Goal: Task Accomplishment & Management: Manage account settings

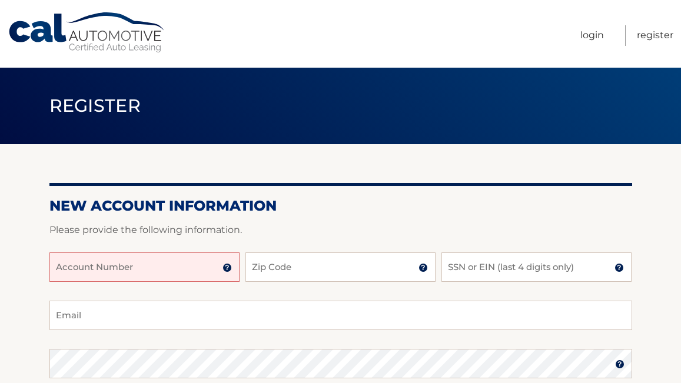
click at [177, 268] on input "Account Number" at bounding box center [144, 266] width 190 height 29
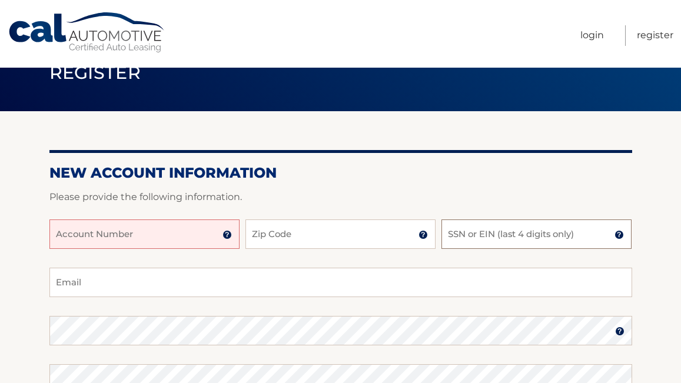
click at [486, 248] on input "SSN or EIN (last 4 digits only)" at bounding box center [536, 234] width 190 height 29
click at [195, 242] on input "Account Number" at bounding box center [144, 234] width 190 height 29
click at [506, 236] on input "SSN or EIN (last 4 digits only)" at bounding box center [536, 234] width 190 height 29
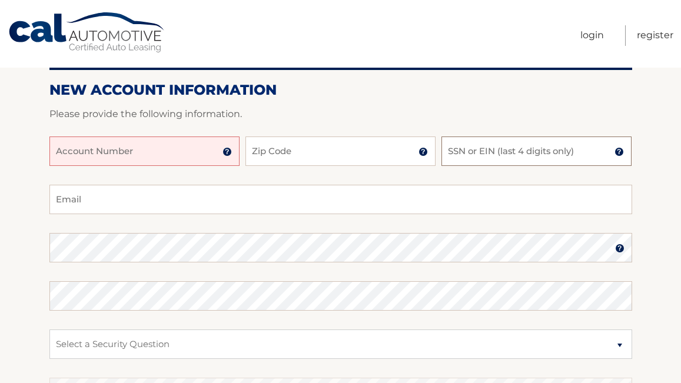
scroll to position [0, 0]
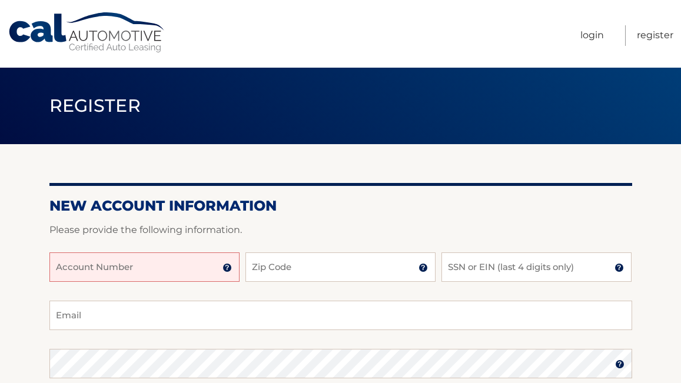
click at [230, 271] on img at bounding box center [226, 267] width 9 height 9
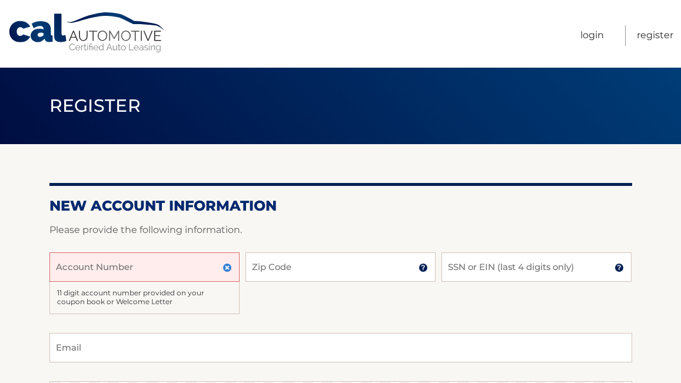
click at [188, 267] on input "Account Number" at bounding box center [144, 266] width 190 height 29
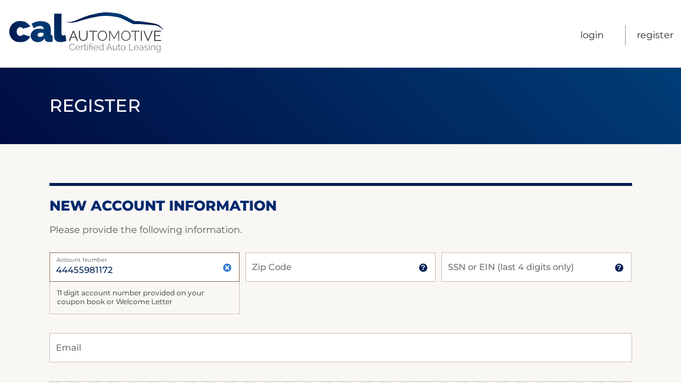
type input "44455981172"
type input "14222"
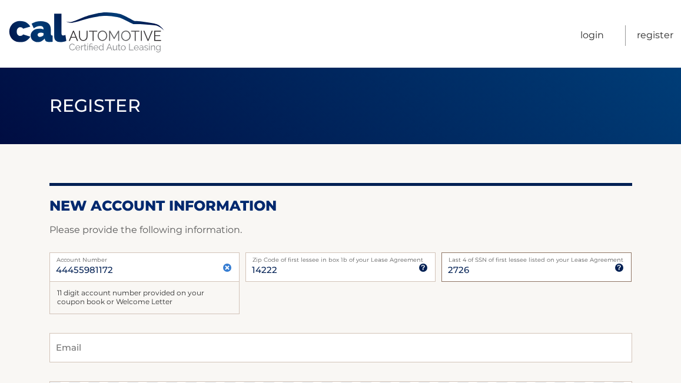
scroll to position [11, 0]
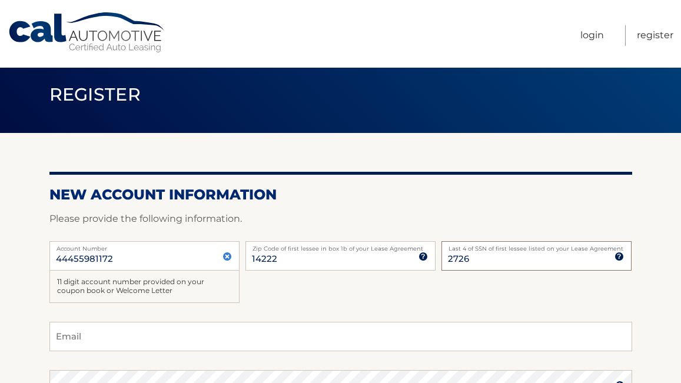
type input "2726"
click at [107, 333] on input "Email" at bounding box center [340, 336] width 583 height 29
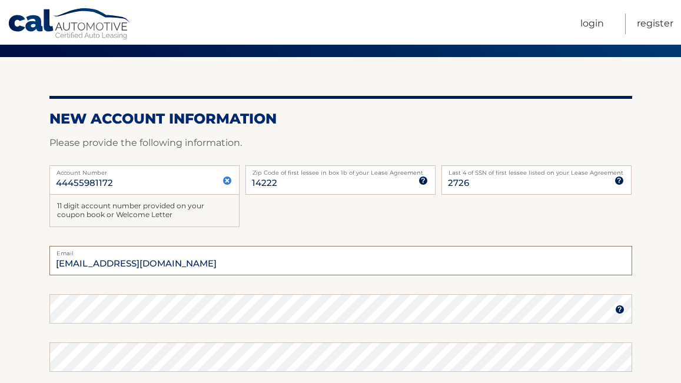
scroll to position [98, 0]
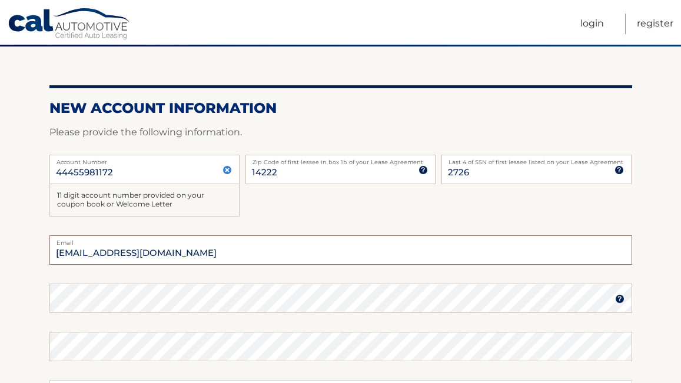
type input "epiccillo@gmail.com"
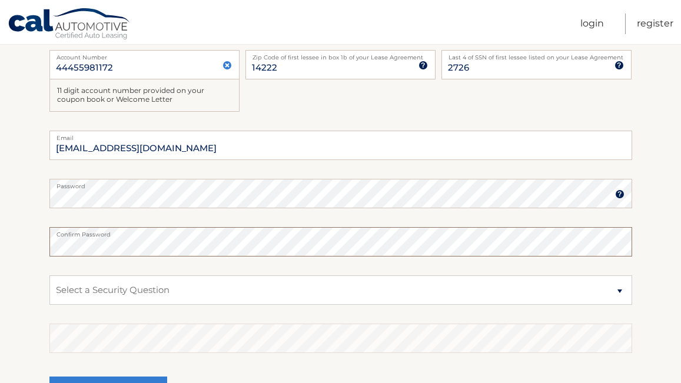
scroll to position [217, 0]
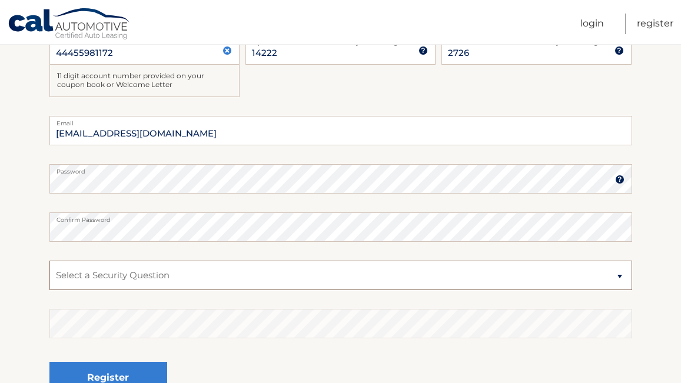
click at [88, 267] on select "Select a Security Question What was the name of your elementary school? What is…" at bounding box center [340, 275] width 583 height 29
select select "1"
click at [49, 261] on select "Select a Security Question What was the name of your elementary school? What is…" at bounding box center [340, 275] width 583 height 29
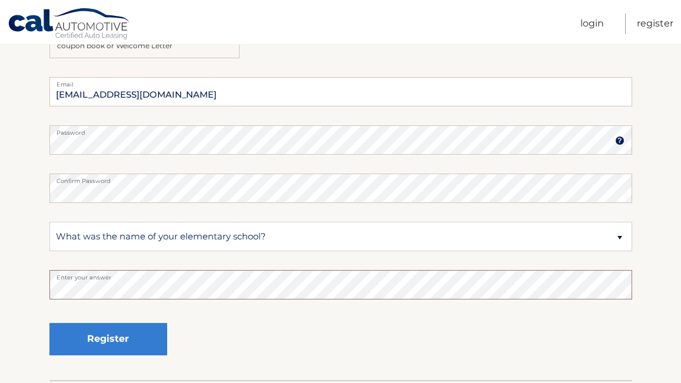
scroll to position [262, 0]
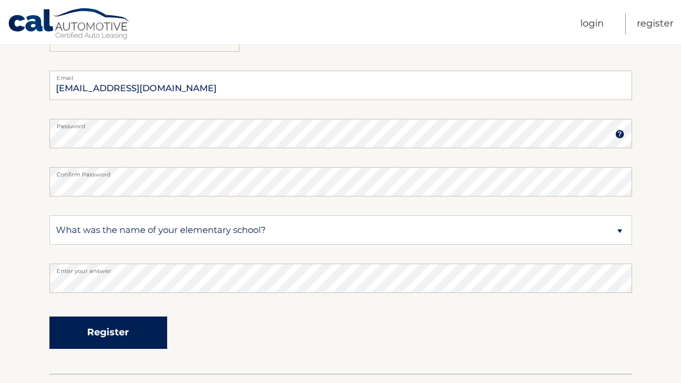
click at [105, 322] on button "Register" at bounding box center [108, 333] width 118 height 32
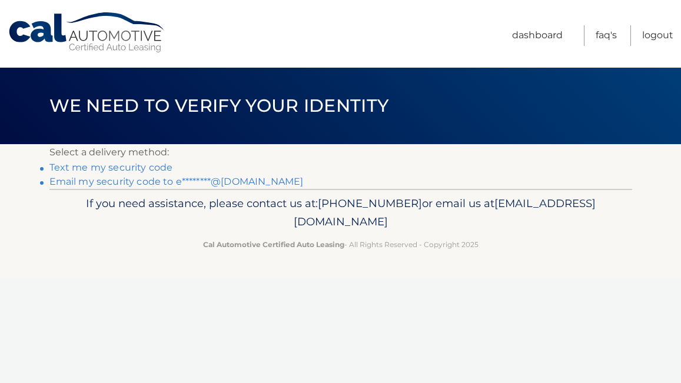
click at [129, 167] on link "Text me my security code" at bounding box center [111, 167] width 124 height 11
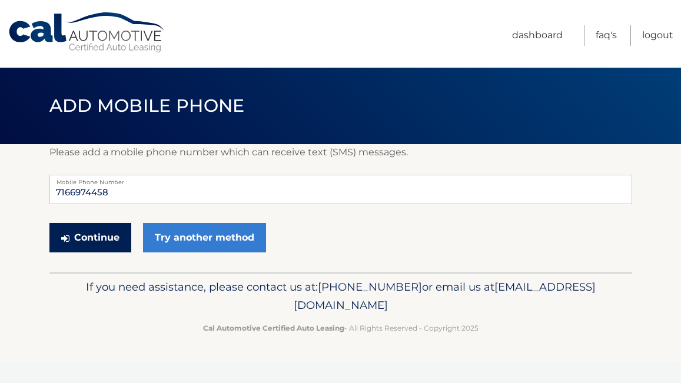
click at [107, 237] on button "Continue" at bounding box center [90, 237] width 82 height 29
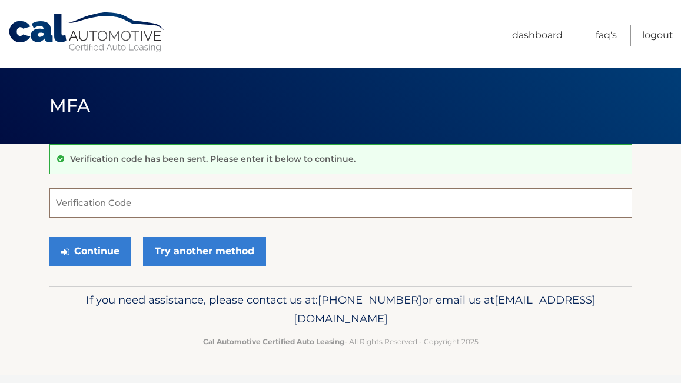
click at [247, 204] on input "Verification Code" at bounding box center [340, 202] width 583 height 29
paste input "481390"
type input "481390"
click at [49, 237] on button "Continue" at bounding box center [90, 251] width 82 height 29
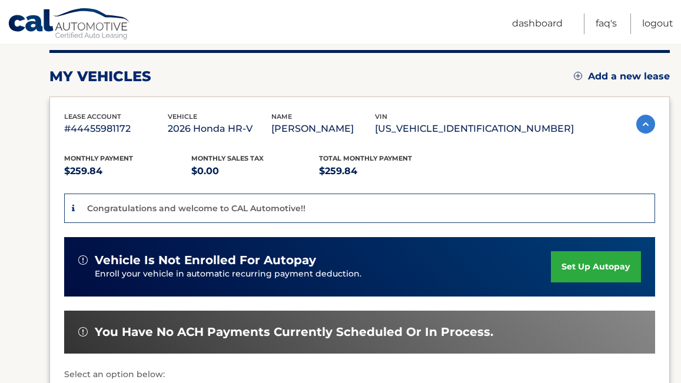
scroll to position [161, 0]
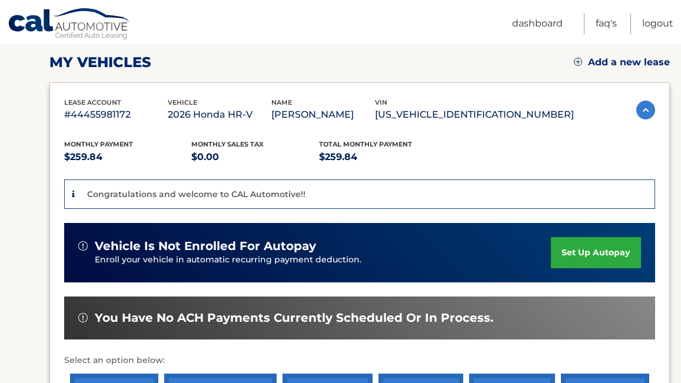
click at [597, 244] on link "set up autopay" at bounding box center [595, 252] width 89 height 31
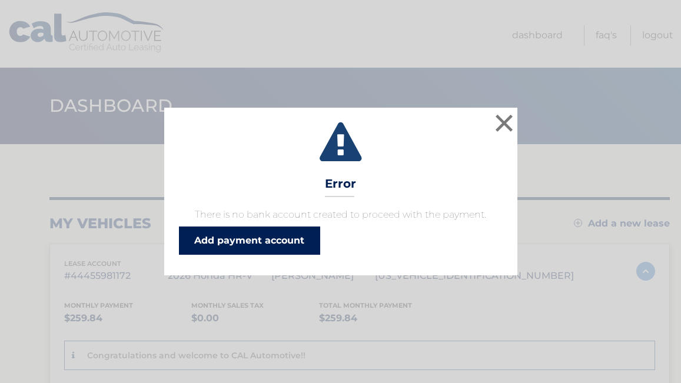
click at [288, 245] on link "Add payment account" at bounding box center [249, 241] width 141 height 28
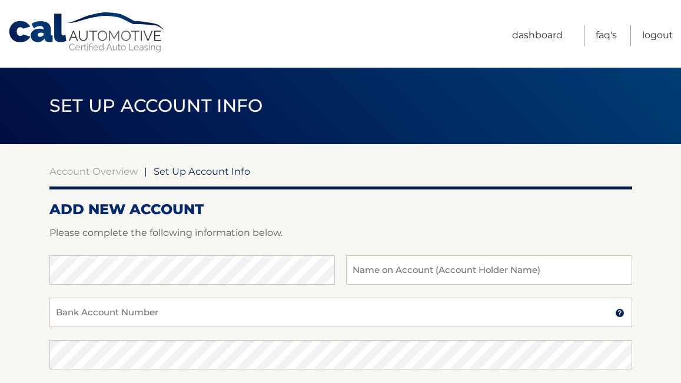
scroll to position [50, 0]
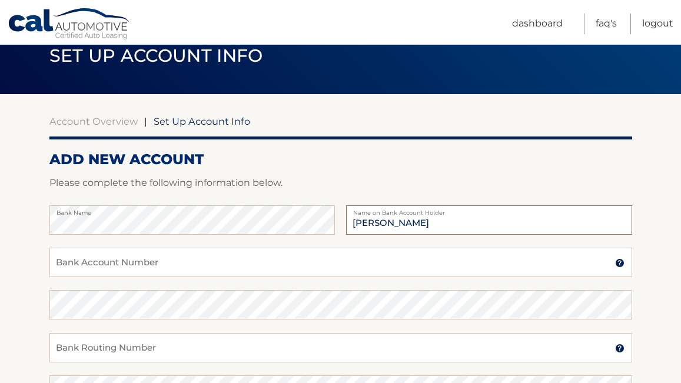
type input "[PERSON_NAME]"
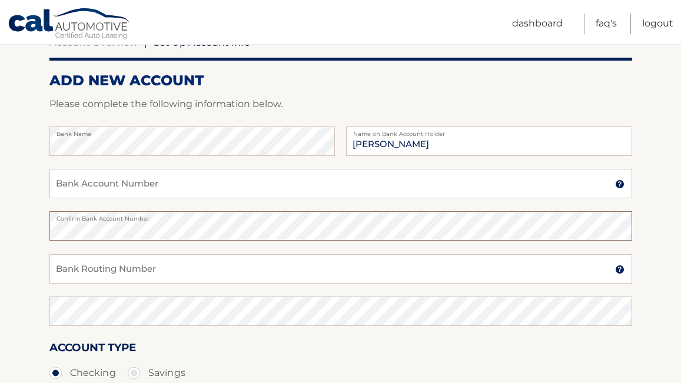
scroll to position [131, 0]
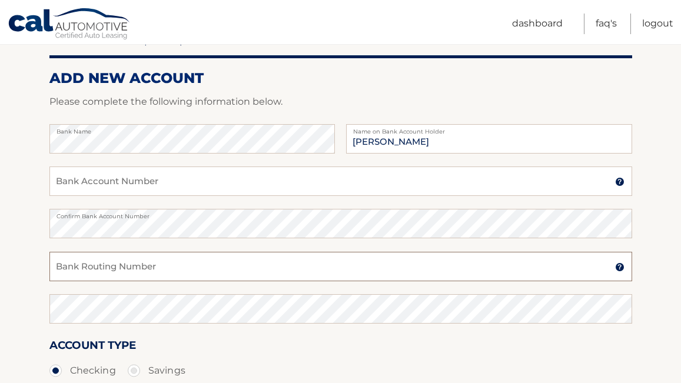
click at [189, 269] on input "Bank Routing Number" at bounding box center [340, 266] width 583 height 29
type input "02200046"
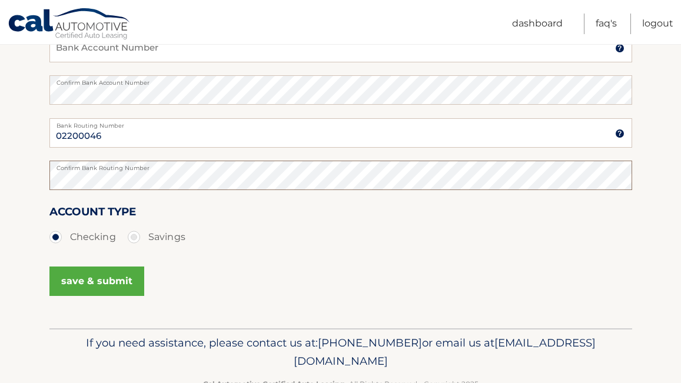
scroll to position [300, 0]
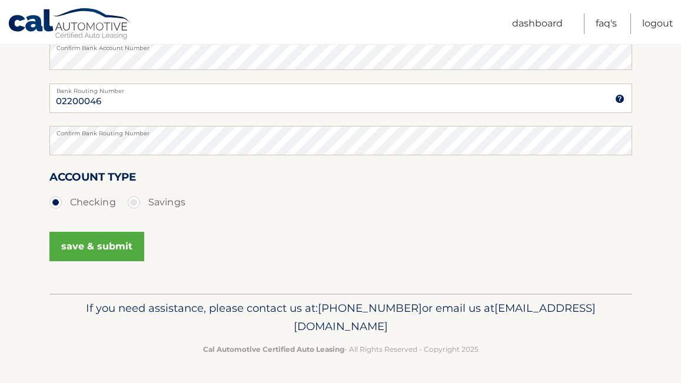
click at [81, 257] on button "save & submit" at bounding box center [96, 246] width 95 height 29
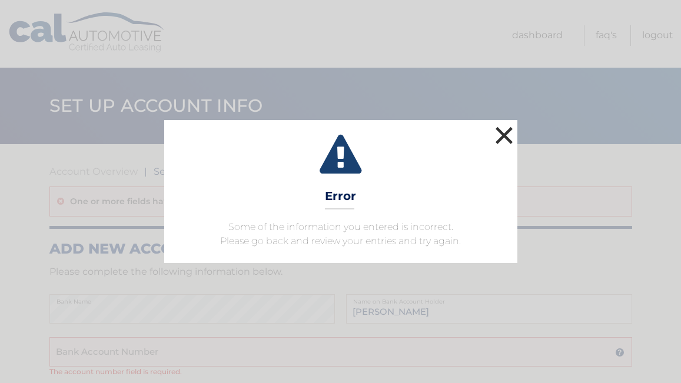
click at [500, 134] on button "×" at bounding box center [505, 136] width 24 height 24
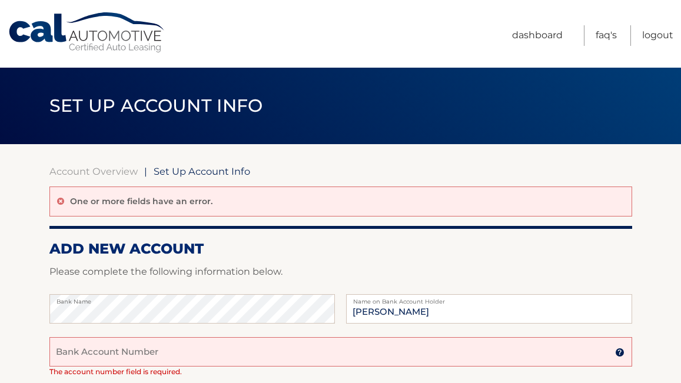
scroll to position [135, 0]
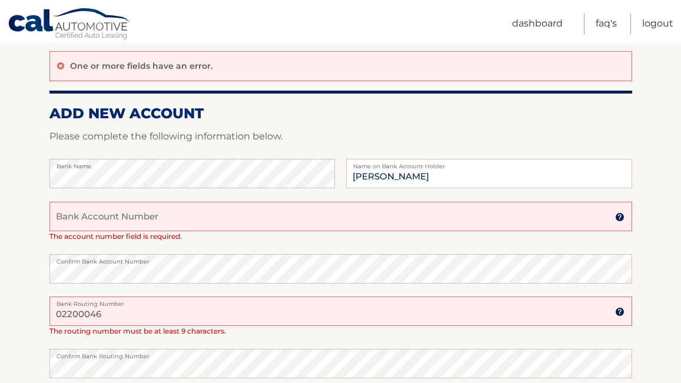
click at [139, 219] on input "Bank Account Number" at bounding box center [340, 216] width 583 height 29
click at [91, 314] on input "02200046" at bounding box center [340, 311] width 583 height 29
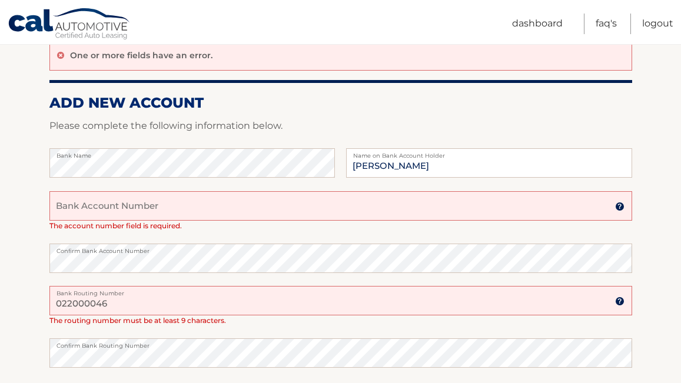
scroll to position [158, 0]
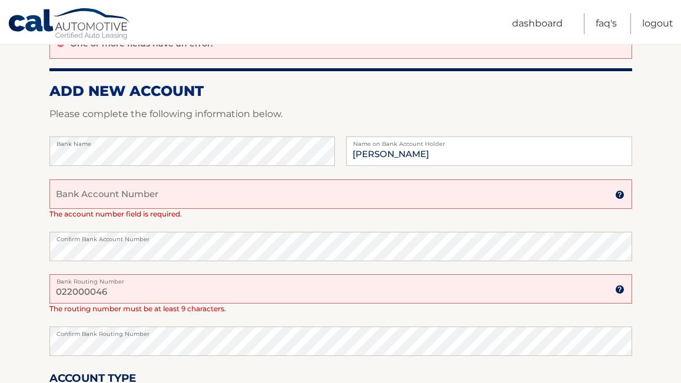
type input "022000046"
click at [92, 200] on input "Bank Account Number" at bounding box center [340, 193] width 583 height 29
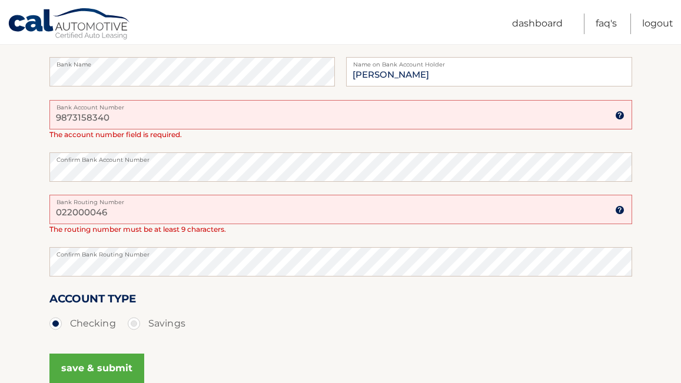
scroll to position [343, 0]
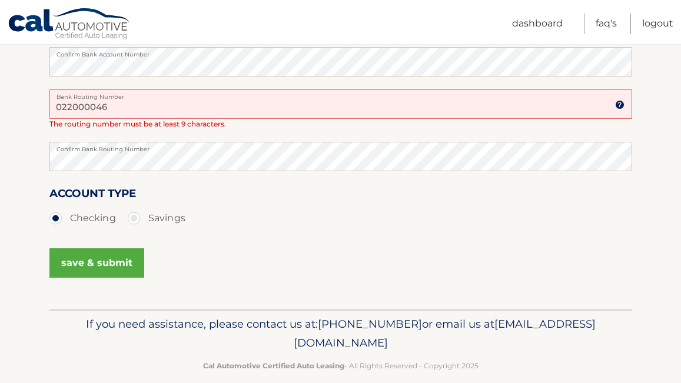
type input "9873158340"
click at [111, 261] on button "save & submit" at bounding box center [96, 262] width 95 height 29
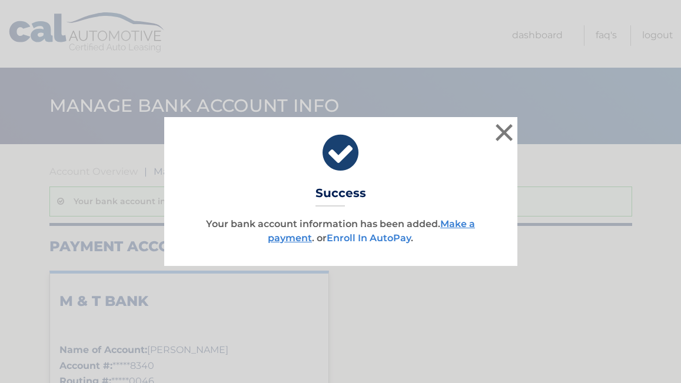
click at [359, 239] on link "Enroll In AutoPay" at bounding box center [369, 237] width 84 height 11
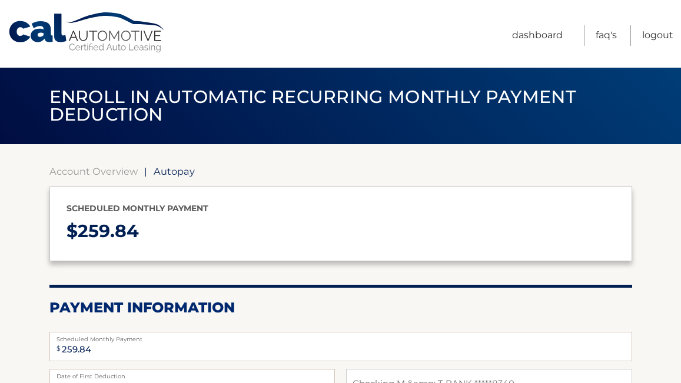
select select "NWE5YTljODktZTkxMy00YTcyLTg4MTYtOGE3NzNlZWE0ODYy"
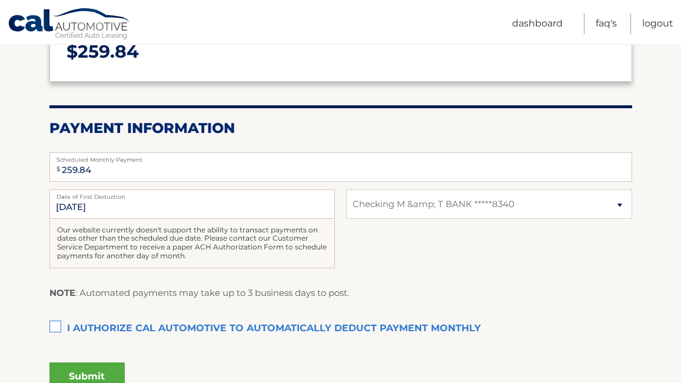
scroll to position [225, 0]
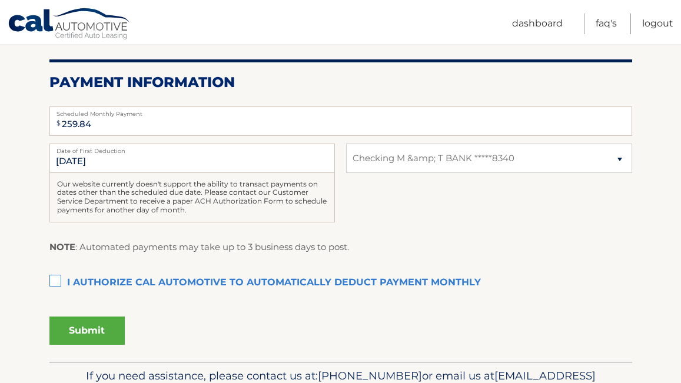
click at [54, 283] on label "I authorize cal automotive to automatically deduct payment monthly This checkbo…" at bounding box center [340, 283] width 583 height 24
click at [0, 0] on input "I authorize cal automotive to automatically deduct payment monthly This checkbo…" at bounding box center [0, 0] width 0 height 0
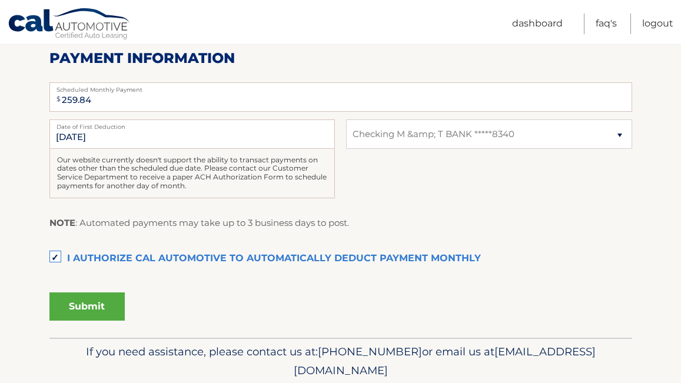
scroll to position [251, 0]
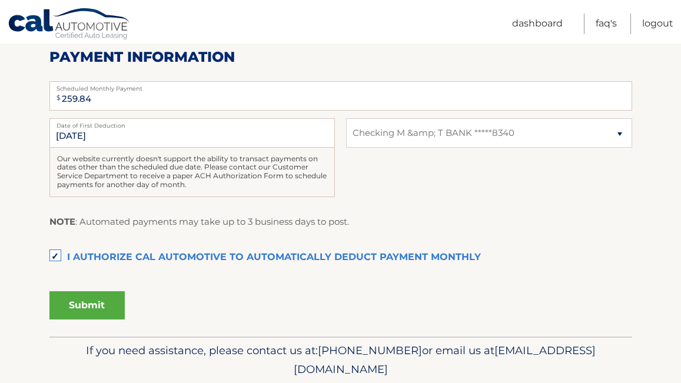
click at [88, 317] on button "Submit" at bounding box center [86, 305] width 75 height 28
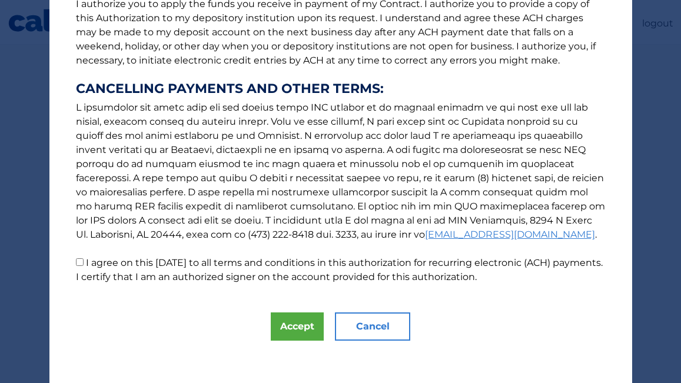
scroll to position [172, 0]
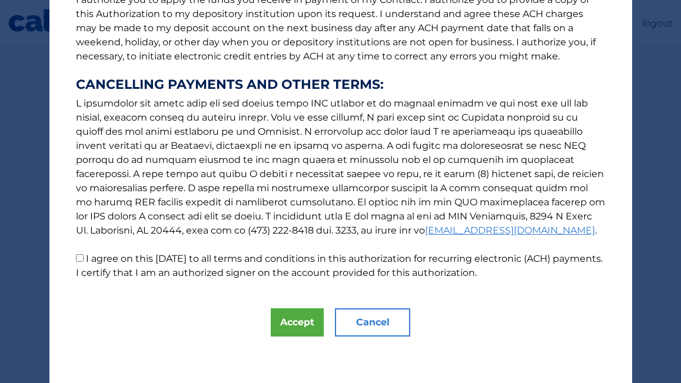
click at [82, 260] on input "I agree on this 08/26/2025 to all terms and conditions in this authorization fo…" at bounding box center [80, 258] width 8 height 8
checkbox input "true"
click at [290, 324] on button "Accept" at bounding box center [297, 322] width 53 height 28
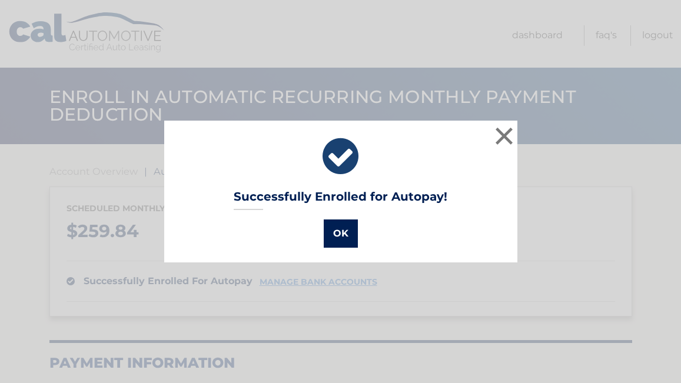
click at [335, 241] on button "OK" at bounding box center [341, 234] width 34 height 28
